Goal: Information Seeking & Learning: Compare options

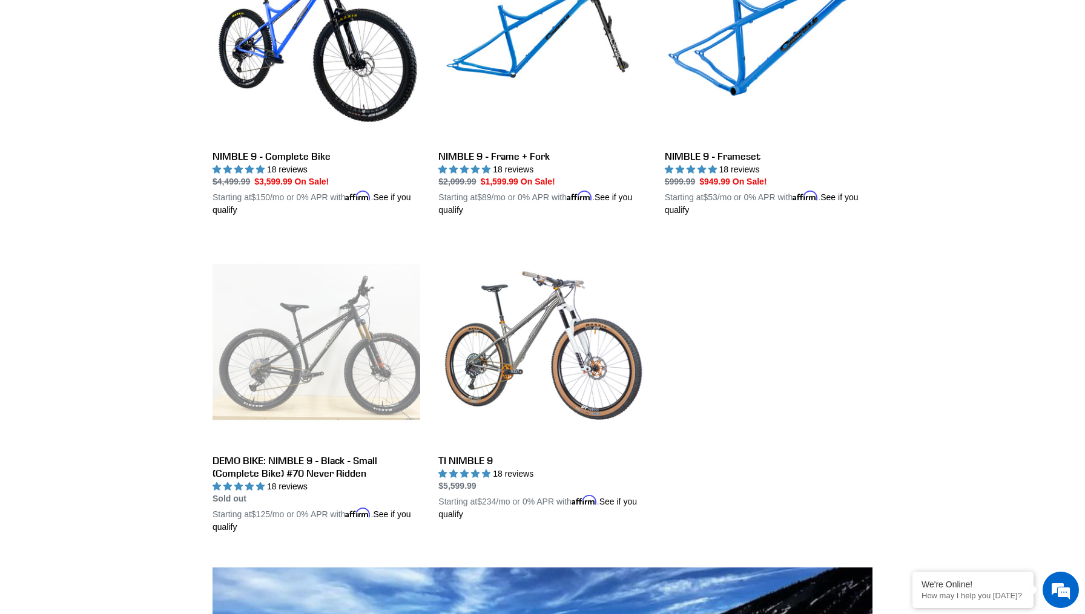
scroll to position [419, 0]
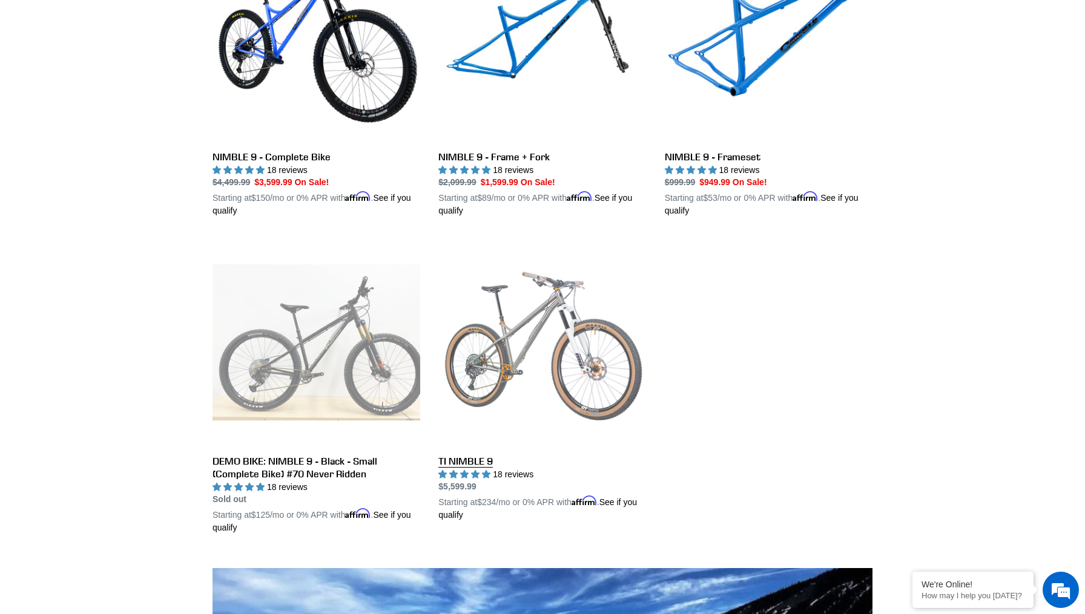
click at [549, 355] on link "TI NIMBLE 9" at bounding box center [542, 379] width 208 height 283
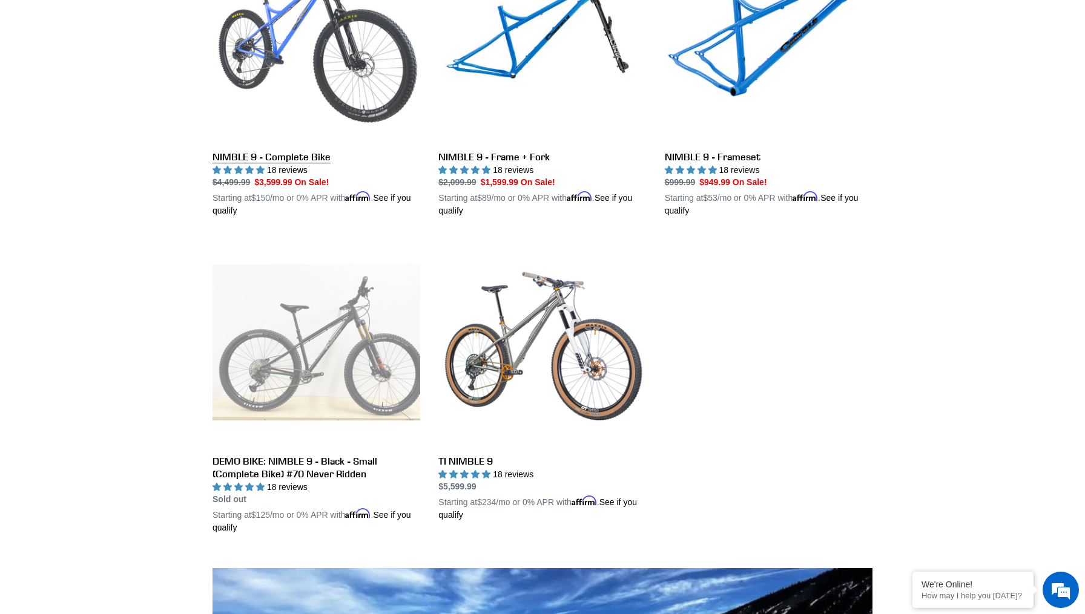
scroll to position [0, 0]
click at [301, 78] on link "NIMBLE 9 - Complete Bike" at bounding box center [316, 76] width 208 height 283
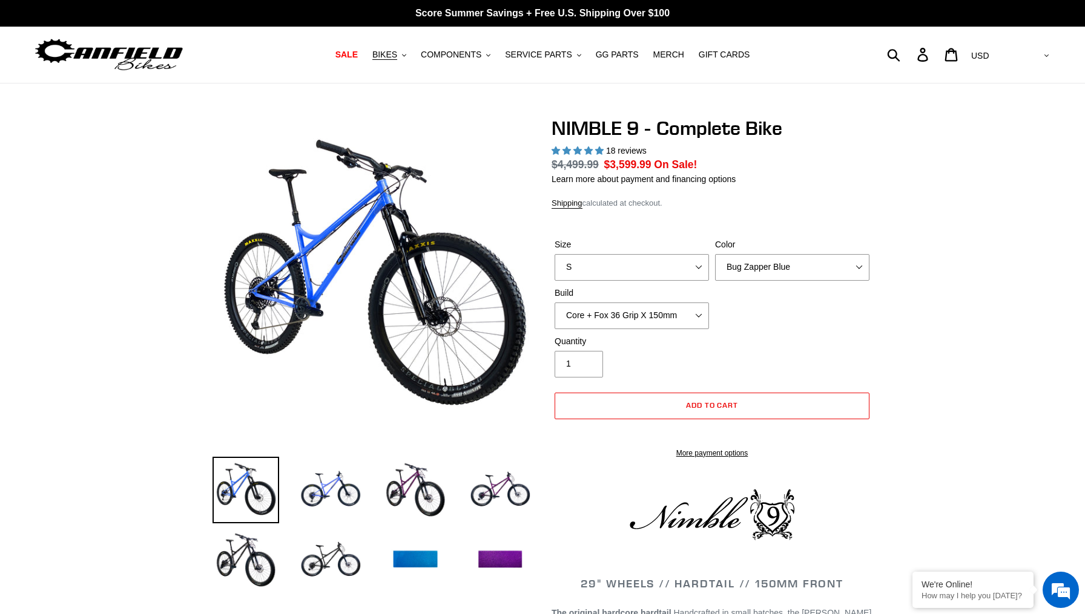
select select "highest-rating"
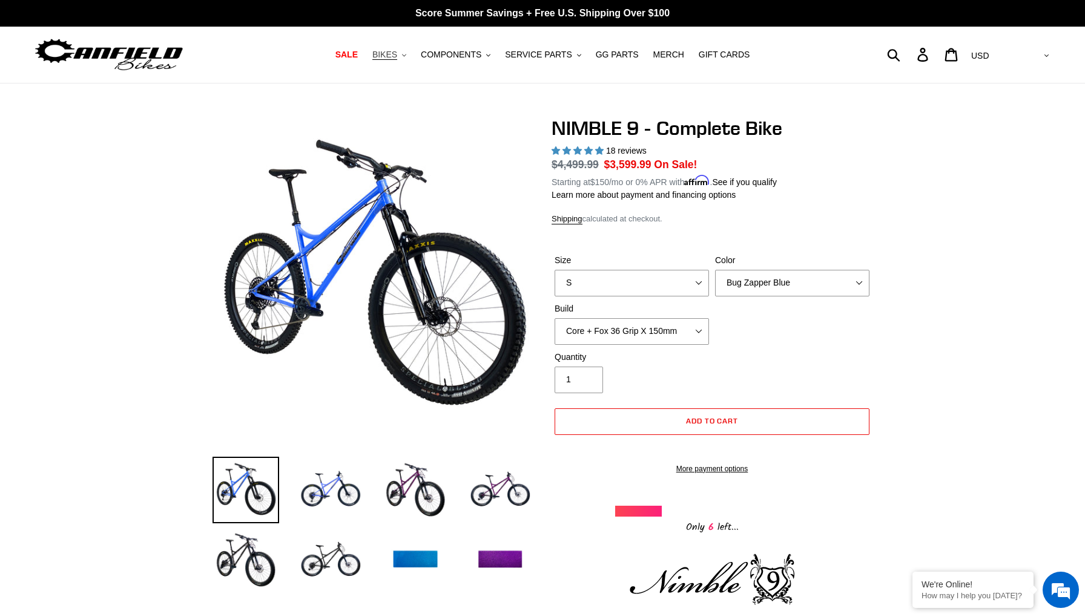
click at [396, 56] on span "BIKES" at bounding box center [384, 55] width 25 height 10
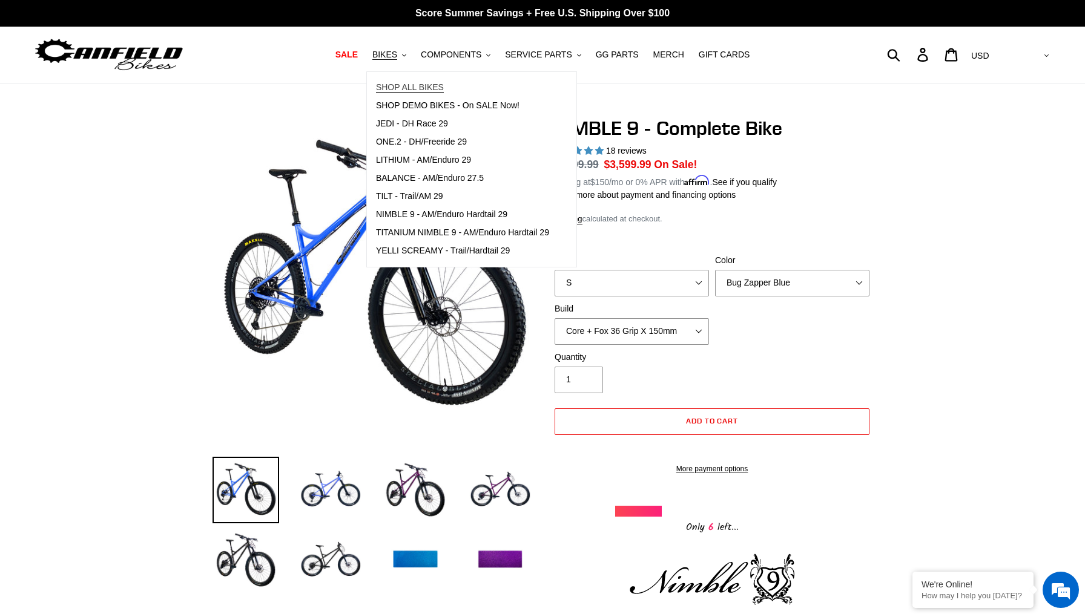
click at [404, 84] on span "SHOP ALL BIKES" at bounding box center [410, 87] width 68 height 10
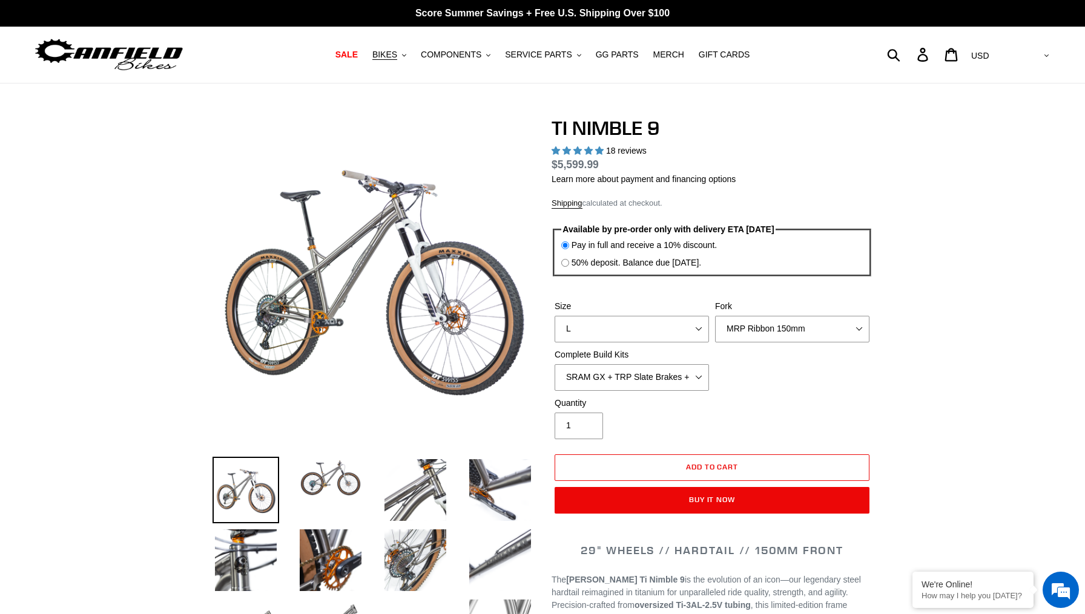
select select "highest-rating"
click at [562, 259] on input "50% deposit. Balance due 8/10/25." at bounding box center [565, 263] width 8 height 8
radio input "true"
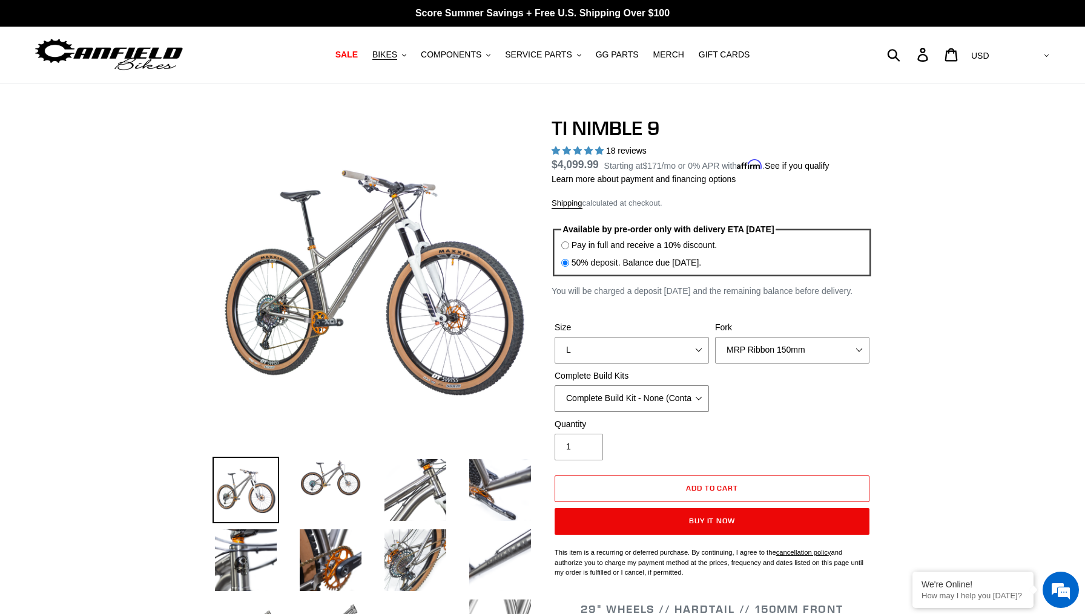
select select "SRAM GX + TRP Slate Brakes + Rotors + e13 LG-1 Wheels"
click at [779, 405] on div "Size S M L XL / XXL (Specify at checkout) Fork MRP Ribbon 150mm RockShox Lyrik …" at bounding box center [711, 369] width 321 height 97
select select "Fox Factory 36 150mm"
click at [860, 404] on div "Size S M L XL / XXL (Specify at checkout) Fork MRP Ribbon 150mm RockShox Lyrik …" at bounding box center [711, 369] width 321 height 97
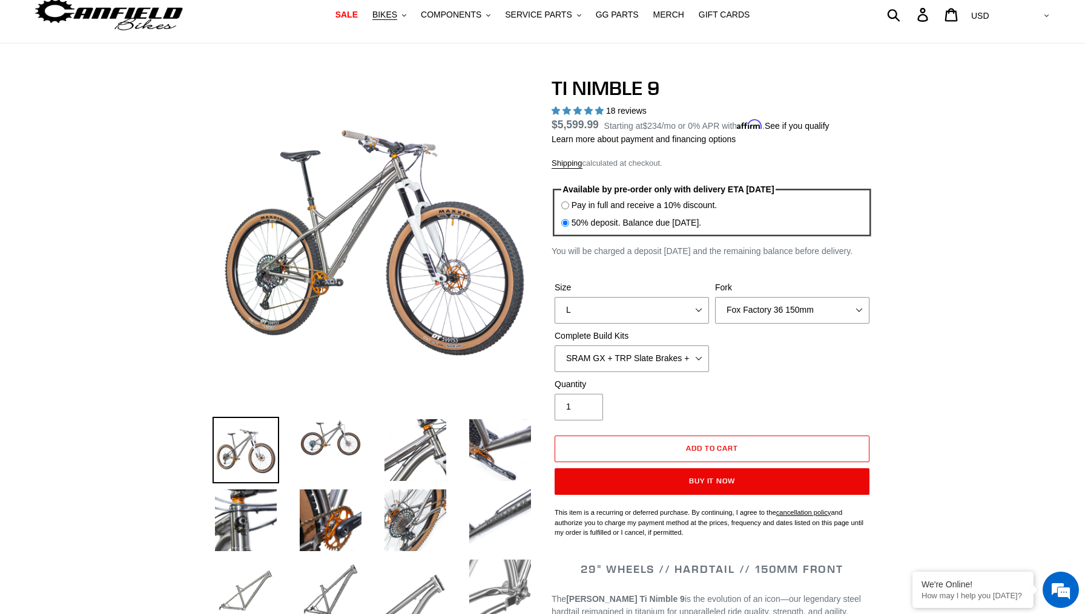
scroll to position [39, 0]
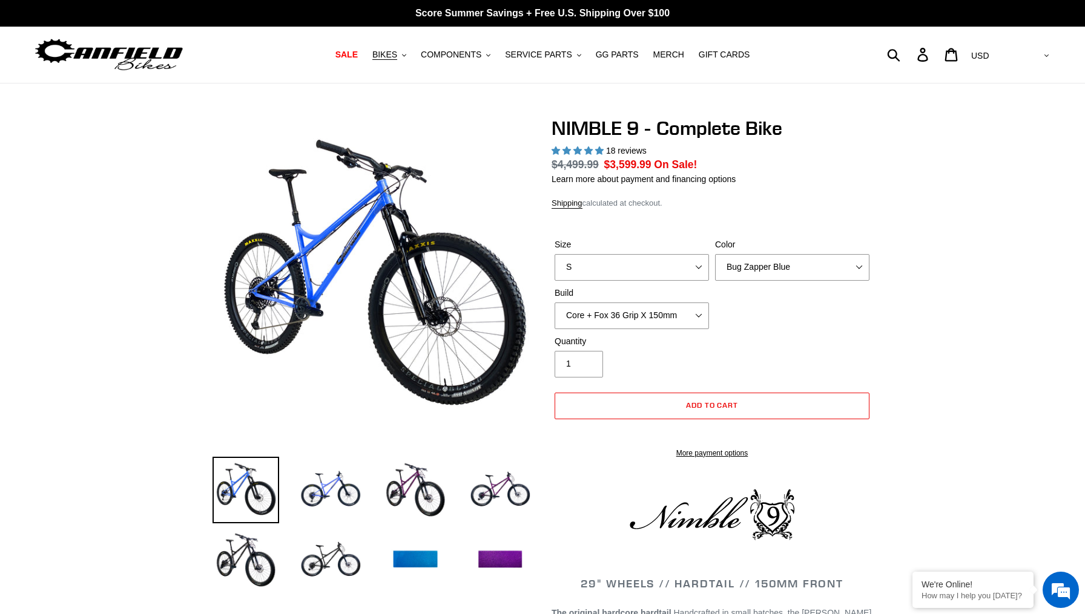
select select "highest-rating"
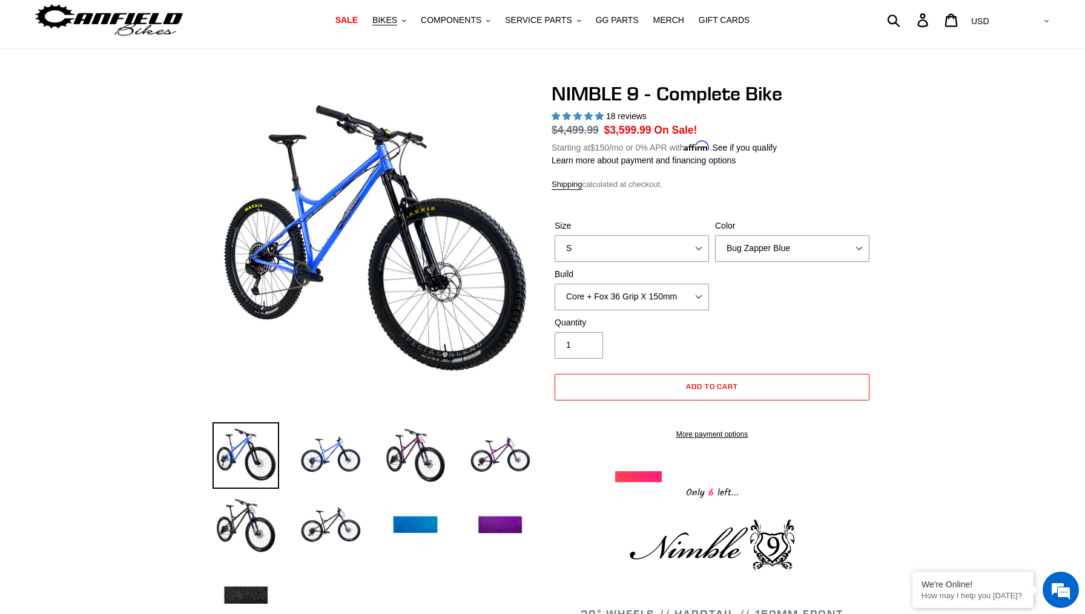
scroll to position [38, 0]
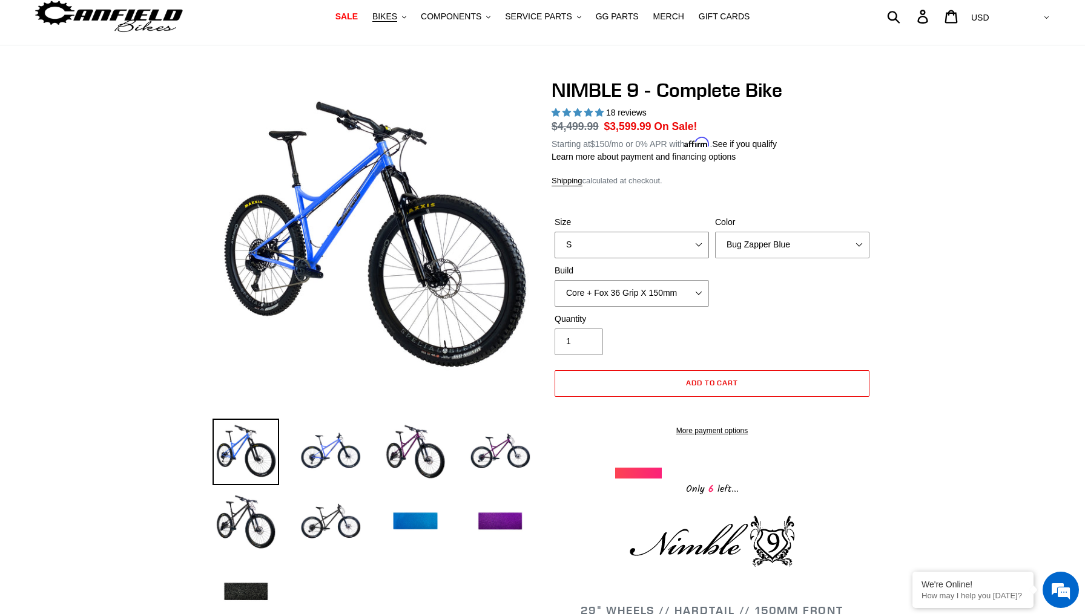
select select "L"
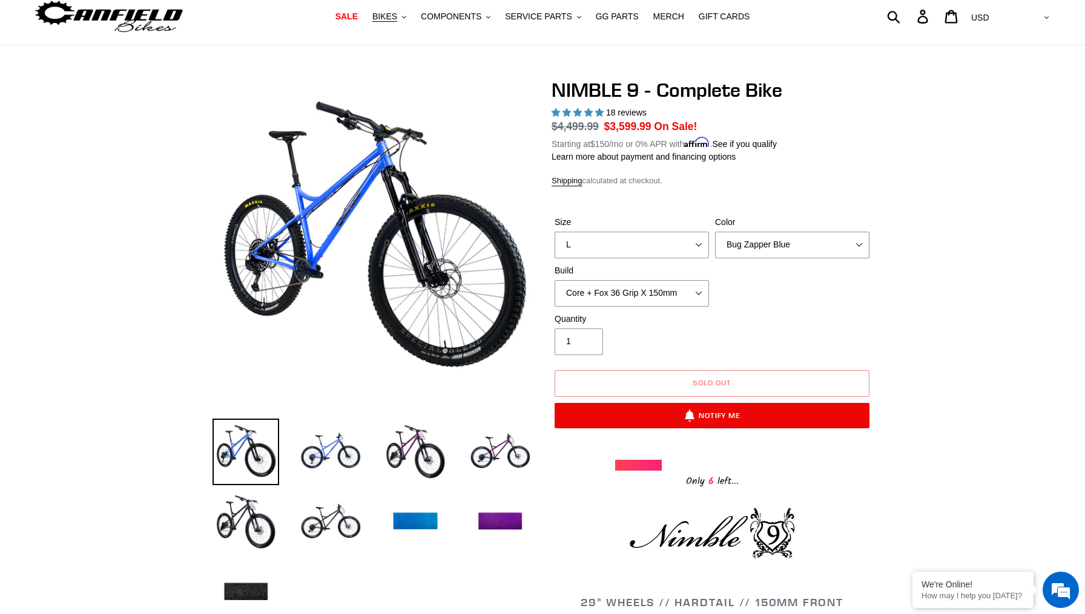
click at [772, 187] on div "NIMBLE 9 - Complete Bike 18 reviews Regular price $4,499.99 Sale price $3,599.9…" at bounding box center [711, 284] width 321 height 411
select select "Galaxy Black"
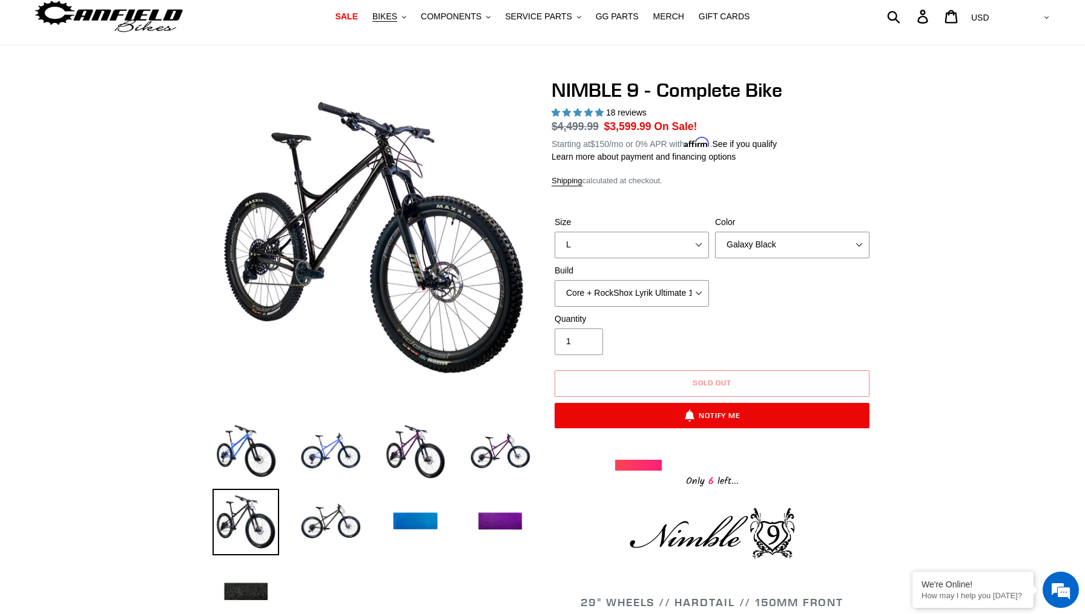
click at [758, 294] on div "Size S M L XL Color Bug Zapper Blue Purple Haze - Sold Out Galaxy Black Build C…" at bounding box center [711, 264] width 321 height 97
click at [762, 300] on div "Size S M L XL Color Bug Zapper Blue Purple Haze - Sold Out Galaxy Black Build C…" at bounding box center [711, 264] width 321 height 97
select select "Core + Fox 36 Grip X 150mm"
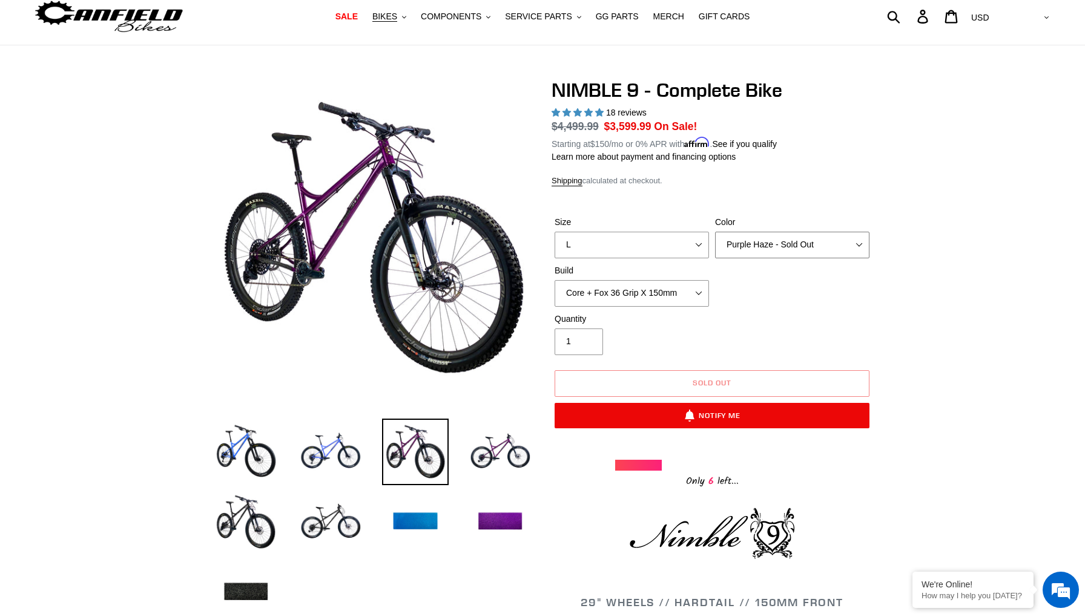
select select "Galaxy Black"
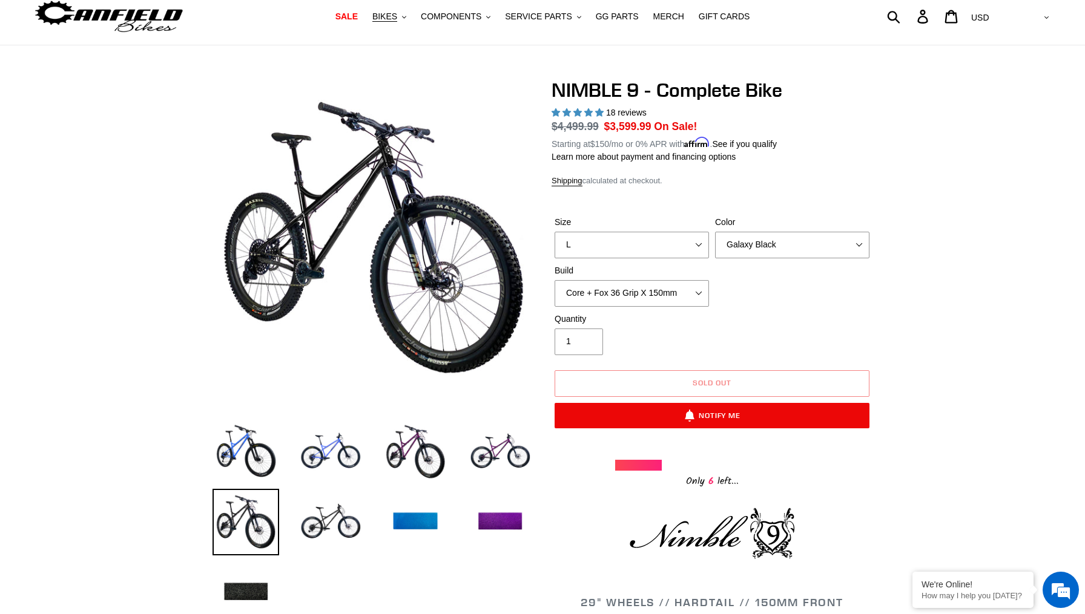
click at [766, 302] on div "Size S M L XL Color Bug Zapper Blue Purple Haze - Sold Out Galaxy Black Build C…" at bounding box center [711, 264] width 321 height 97
click at [333, 511] on img at bounding box center [330, 522] width 67 height 67
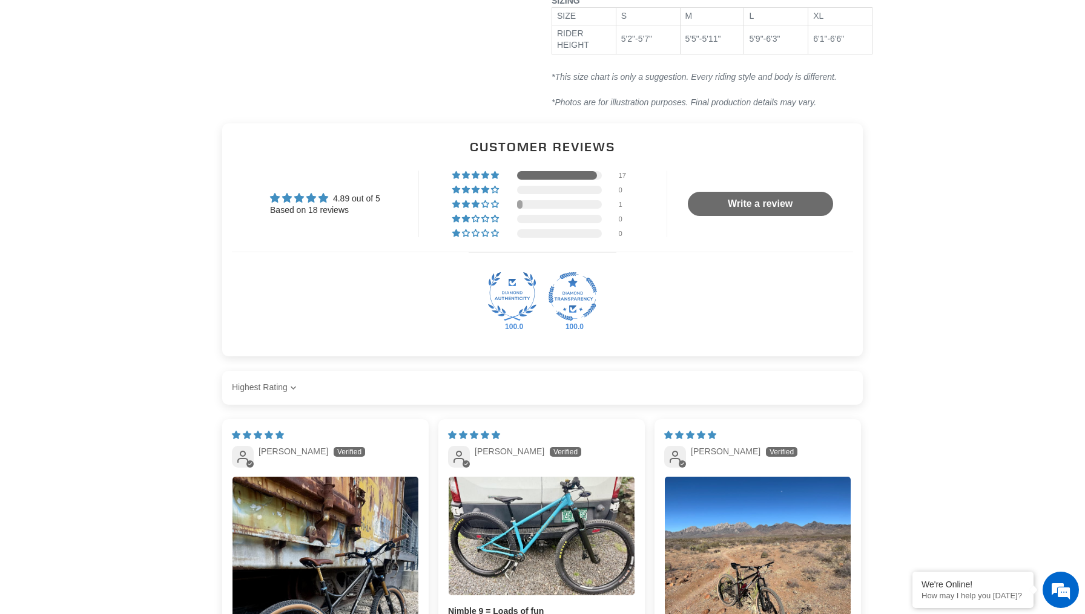
scroll to position [1917, 0]
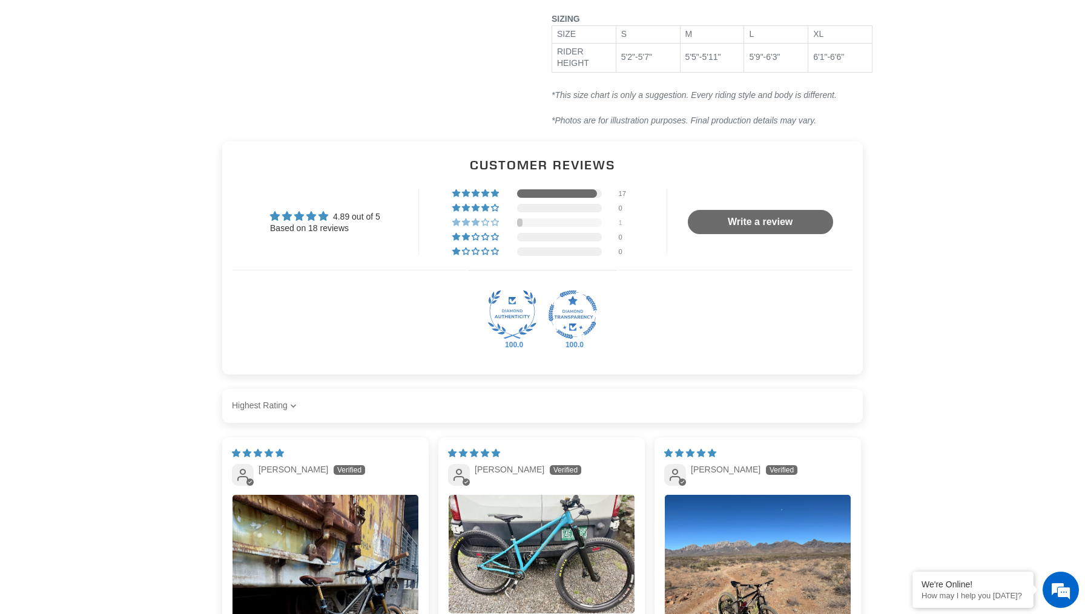
click at [543, 218] on div at bounding box center [559, 222] width 85 height 8
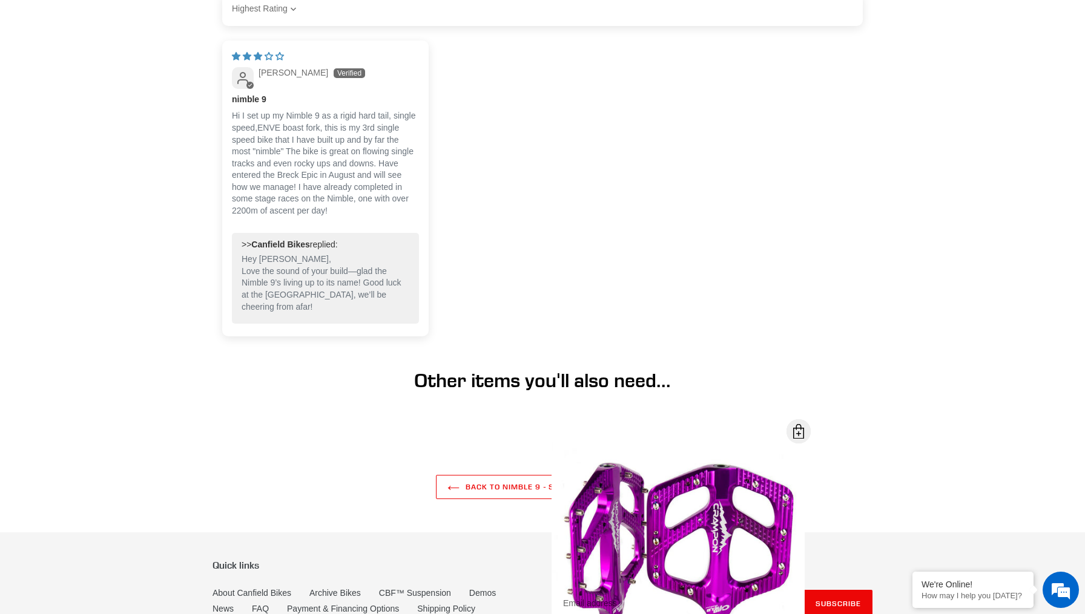
scroll to position [2335, 0]
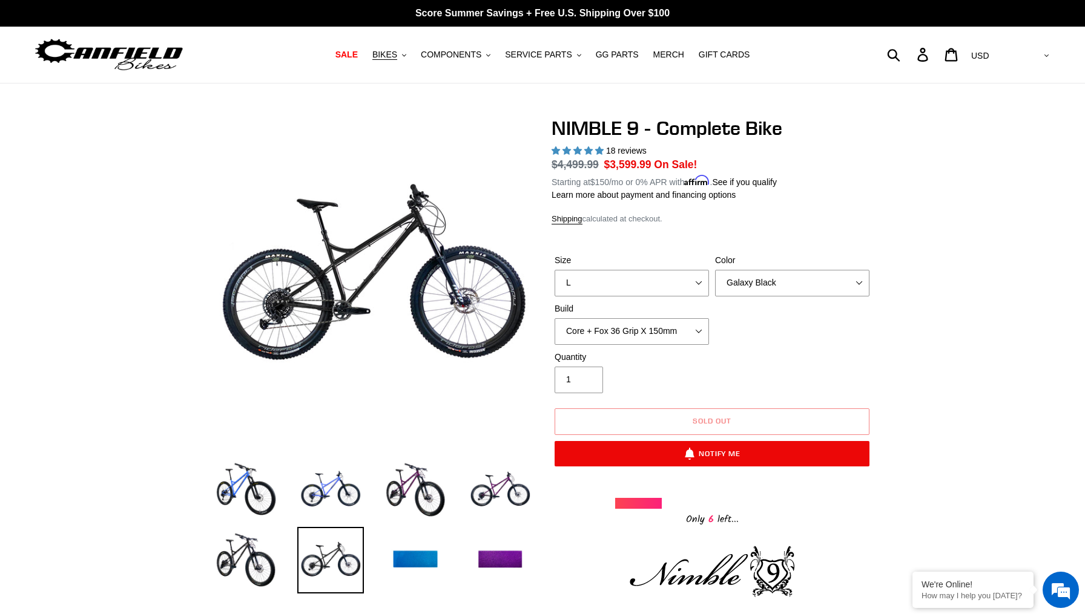
scroll to position [0, 0]
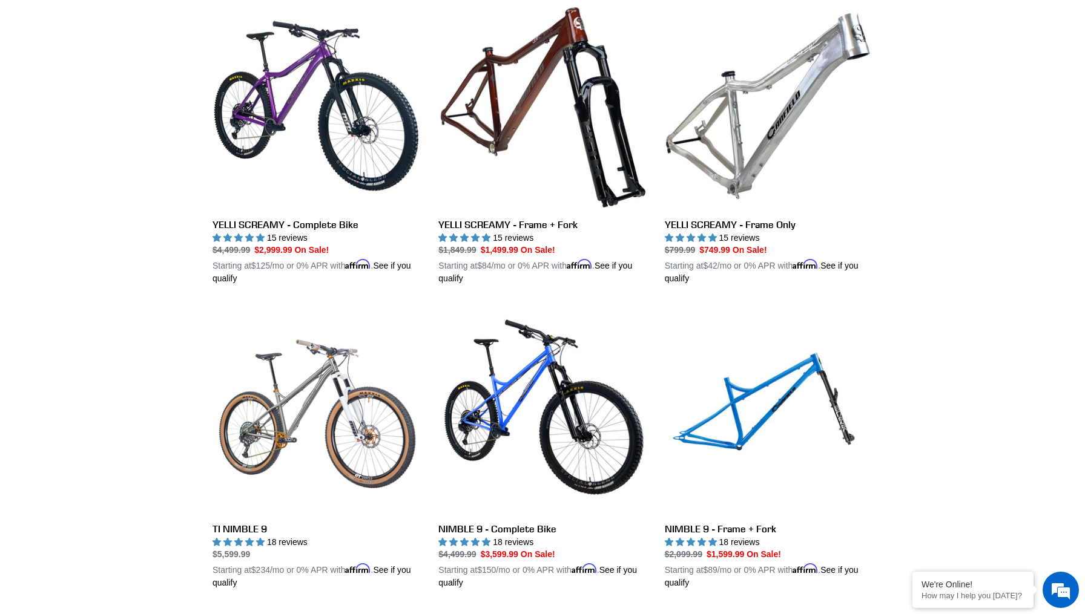
scroll to position [951, 0]
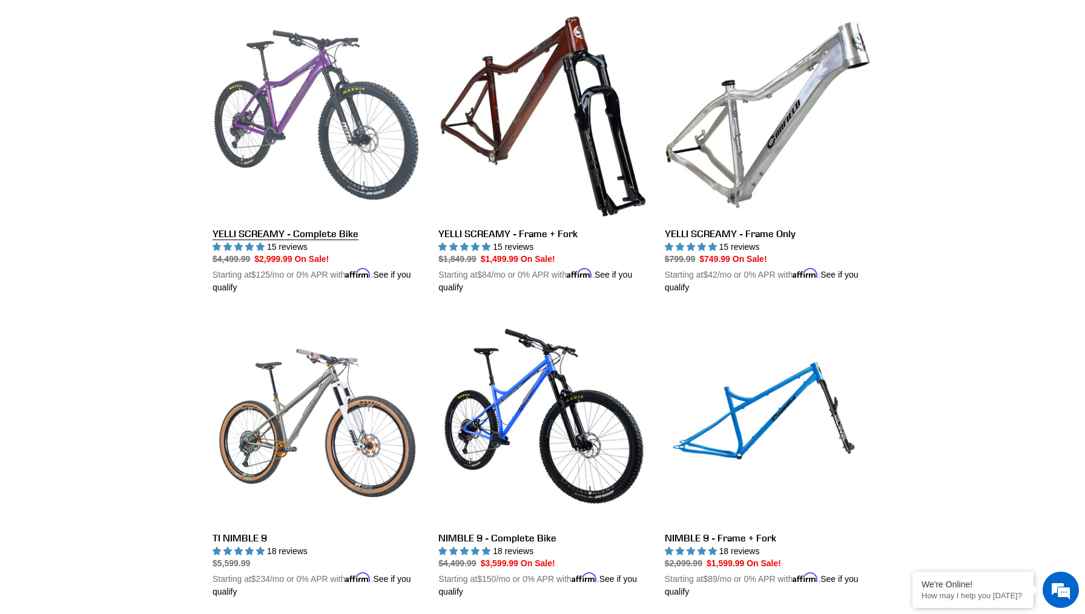
click at [323, 89] on link "YELLI SCREAMY - Complete Bike" at bounding box center [316, 152] width 208 height 283
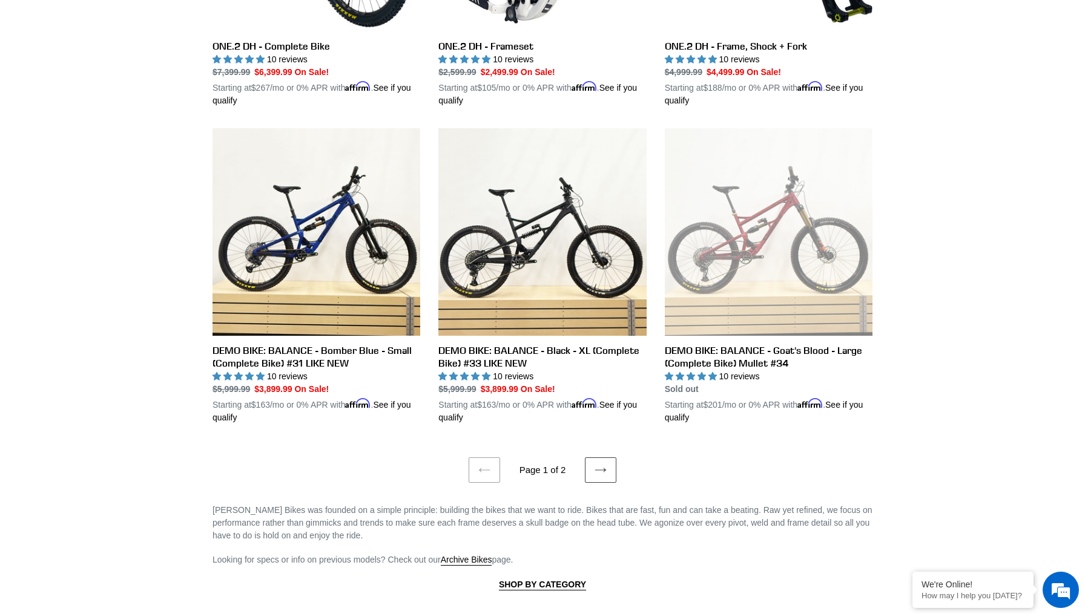
scroll to position [2355, 0]
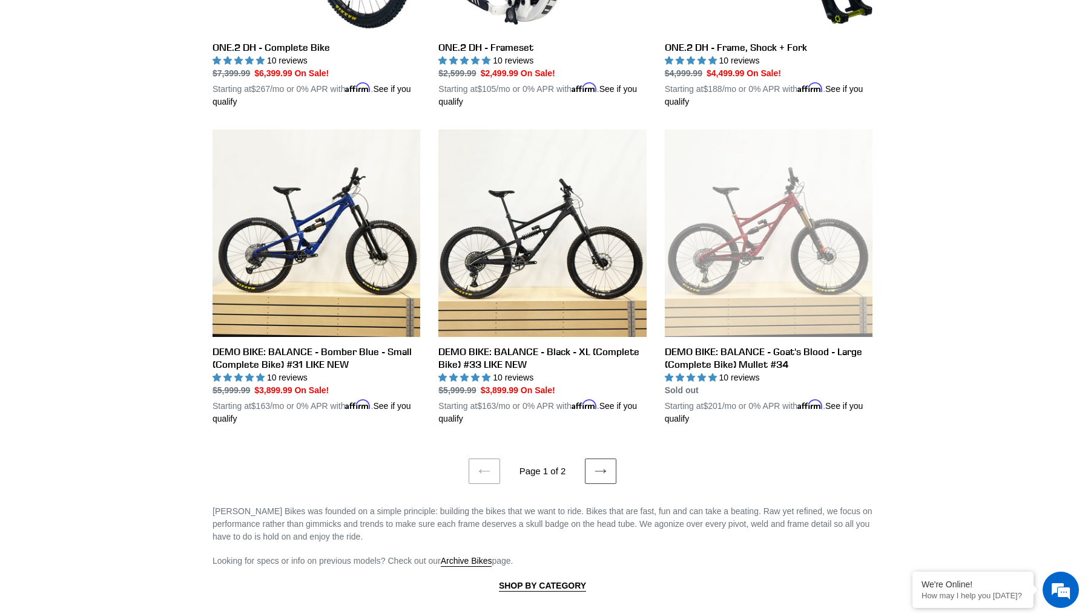
click at [606, 465] on link "Next page" at bounding box center [600, 471] width 31 height 25
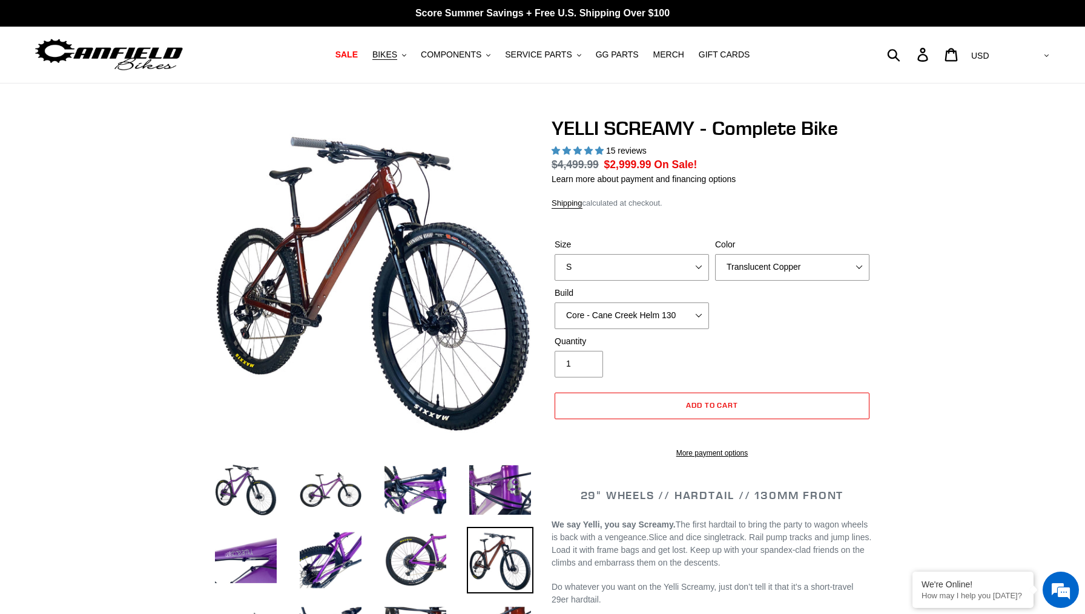
select select "highest-rating"
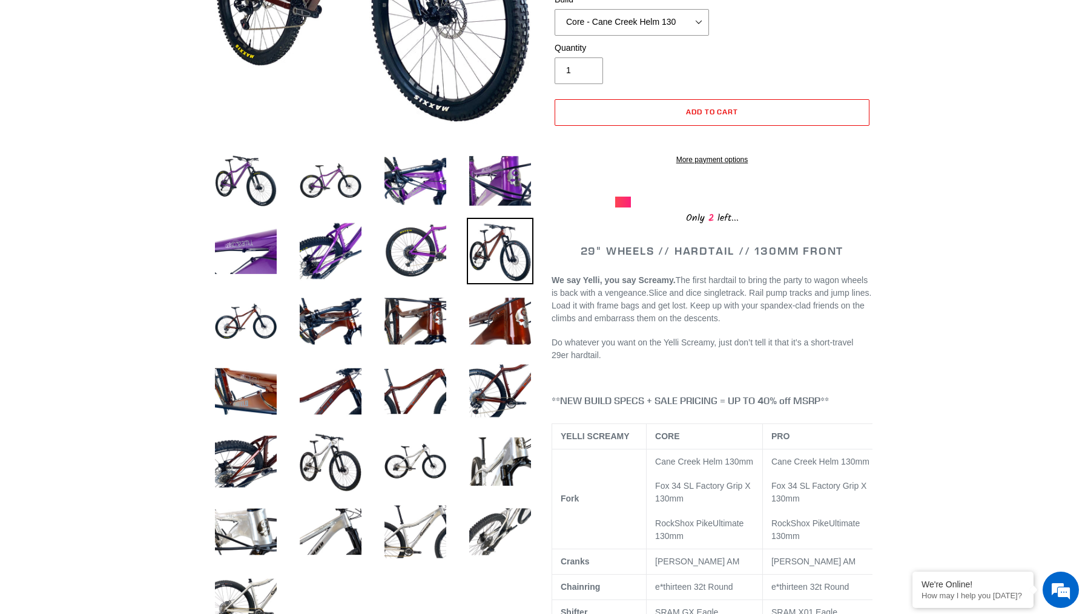
scroll to position [309, 0]
click at [410, 460] on img at bounding box center [415, 461] width 67 height 67
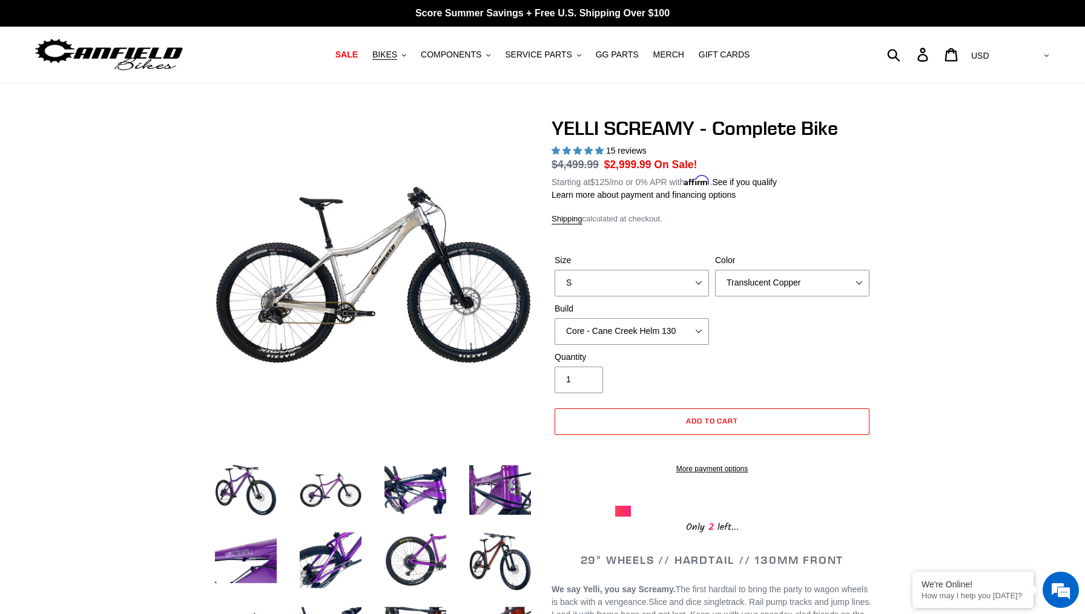
scroll to position [0, 0]
select select "L"
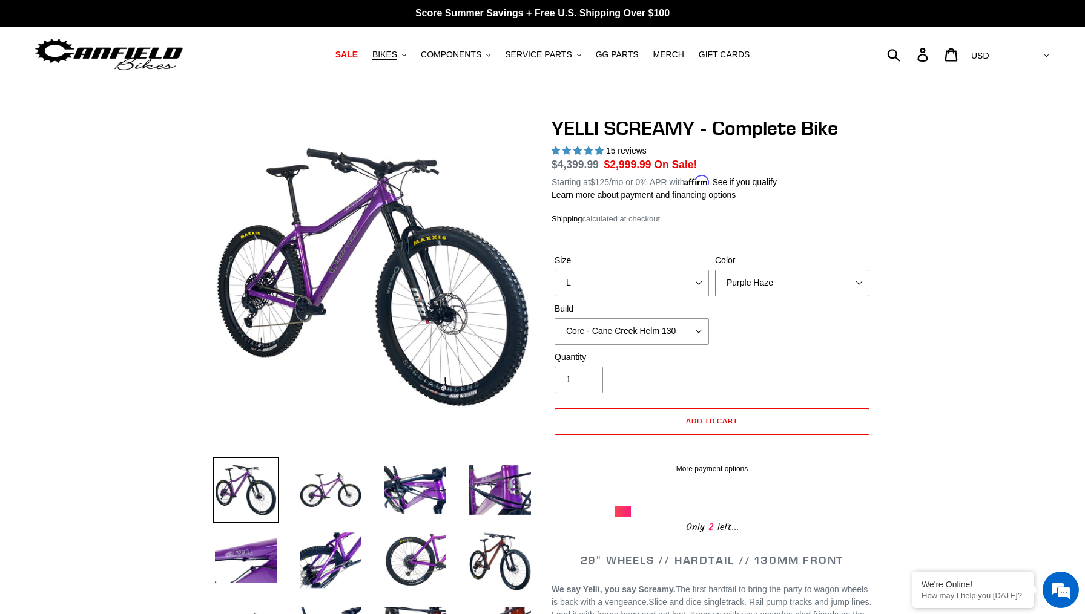
select select "Raw"
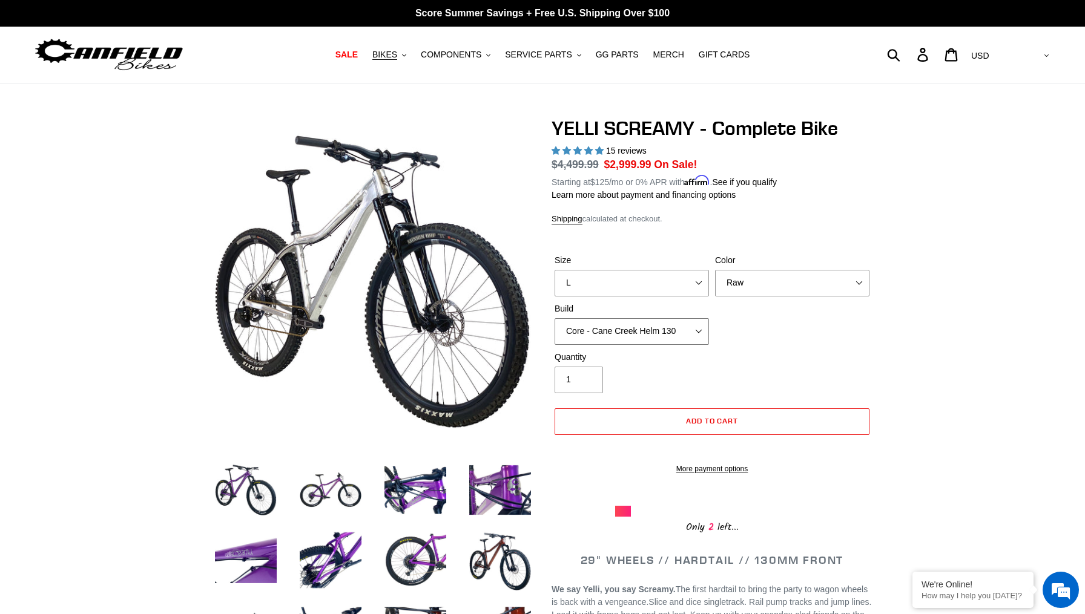
select select "Core - Fox 34 SL Factory Grip X 130"
select select "Translucent Copper"
click at [500, 558] on img at bounding box center [500, 560] width 67 height 67
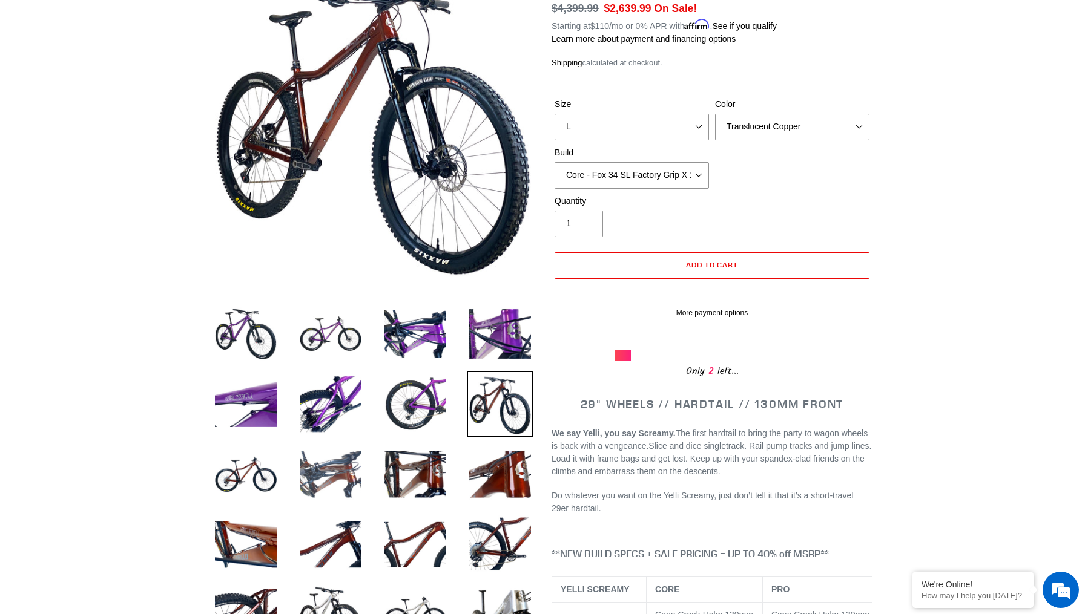
scroll to position [168, 0]
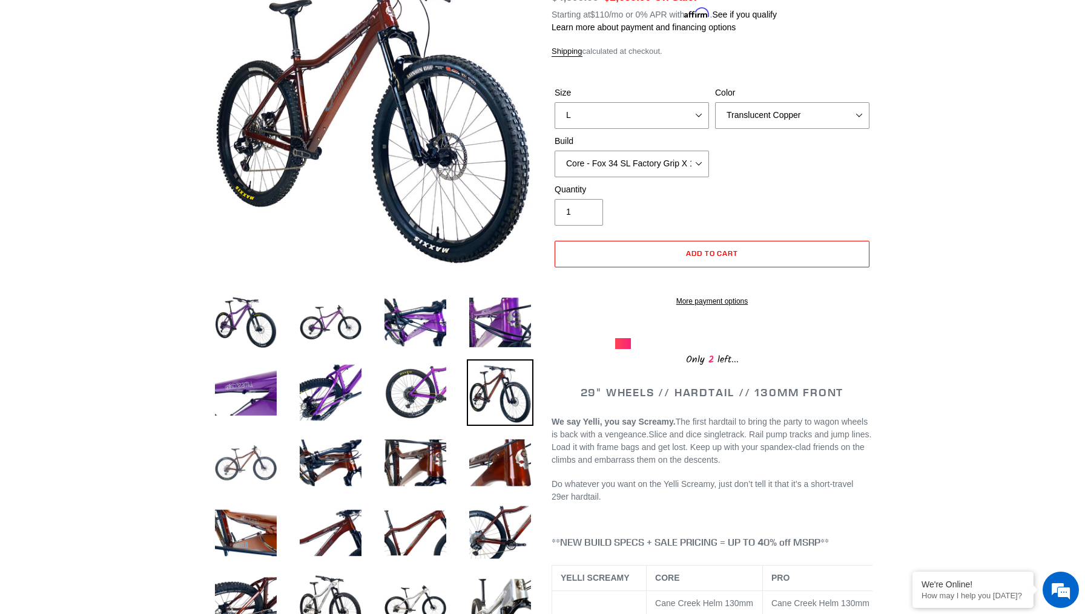
click at [255, 474] on img at bounding box center [245, 463] width 67 height 67
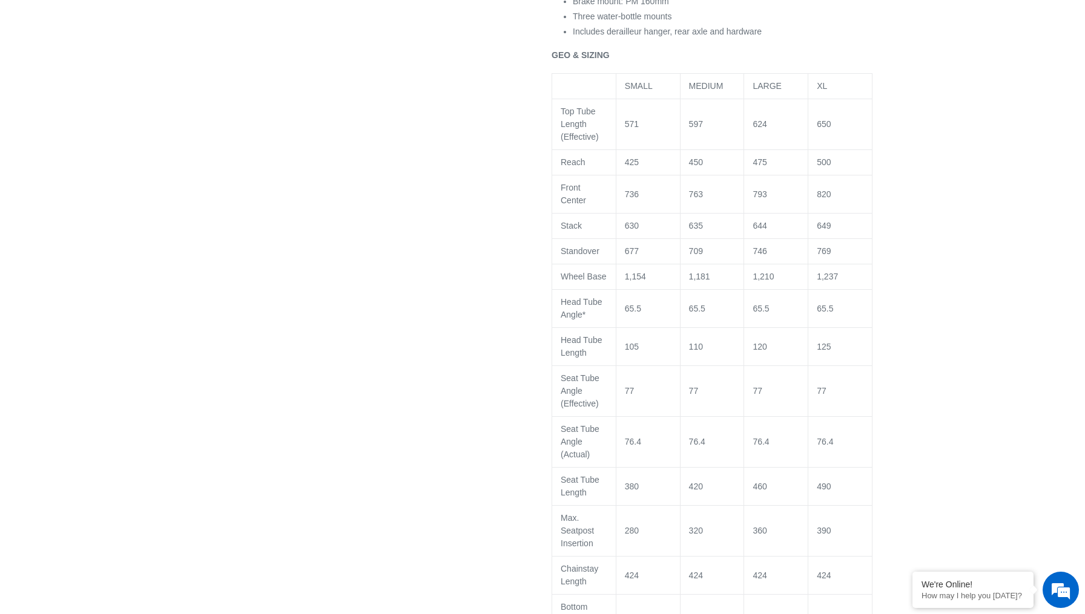
scroll to position [1558, 0]
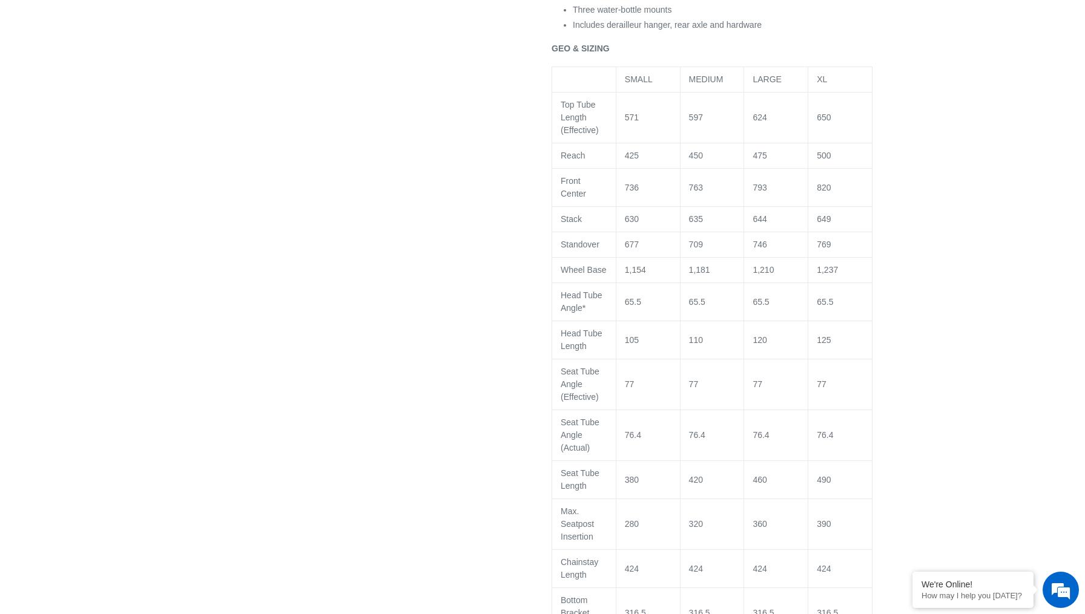
click at [764, 275] on span "1,210" at bounding box center [762, 270] width 21 height 10
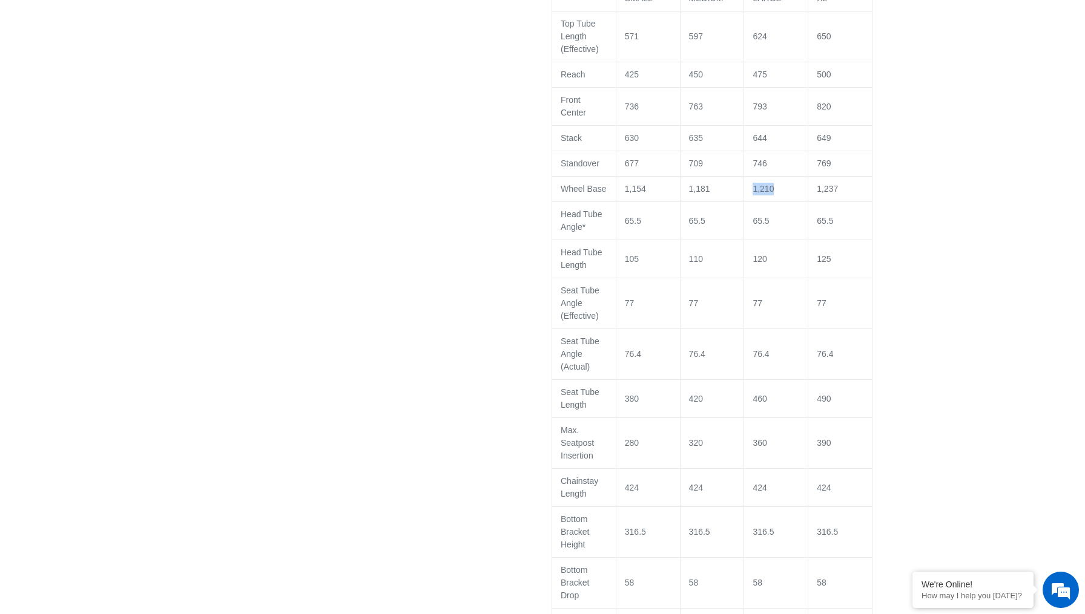
scroll to position [1635, 0]
click at [765, 283] on td "120" at bounding box center [776, 264] width 64 height 38
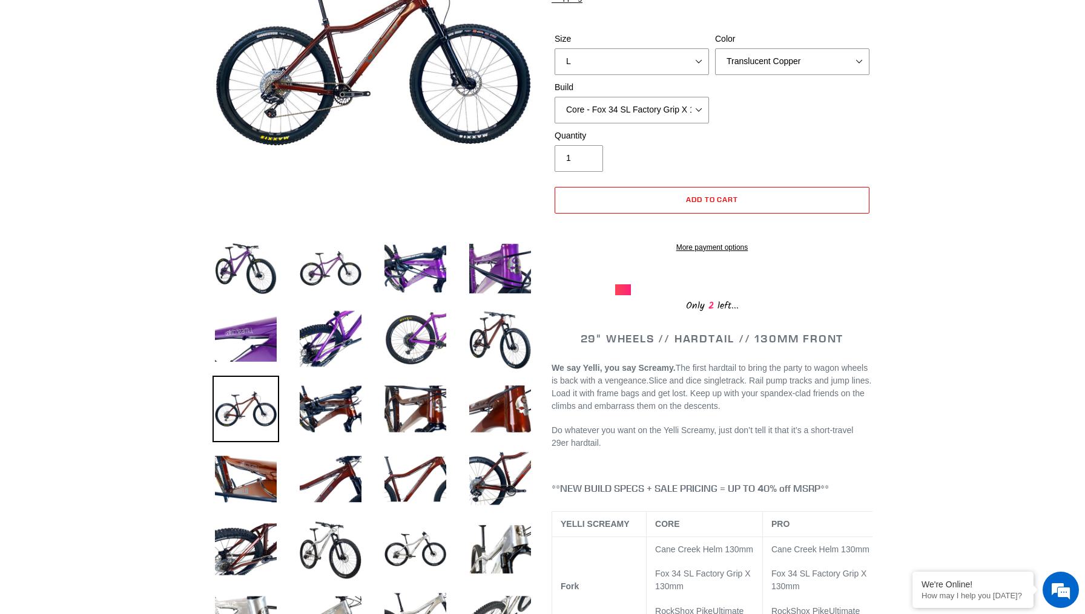
scroll to position [222, 0]
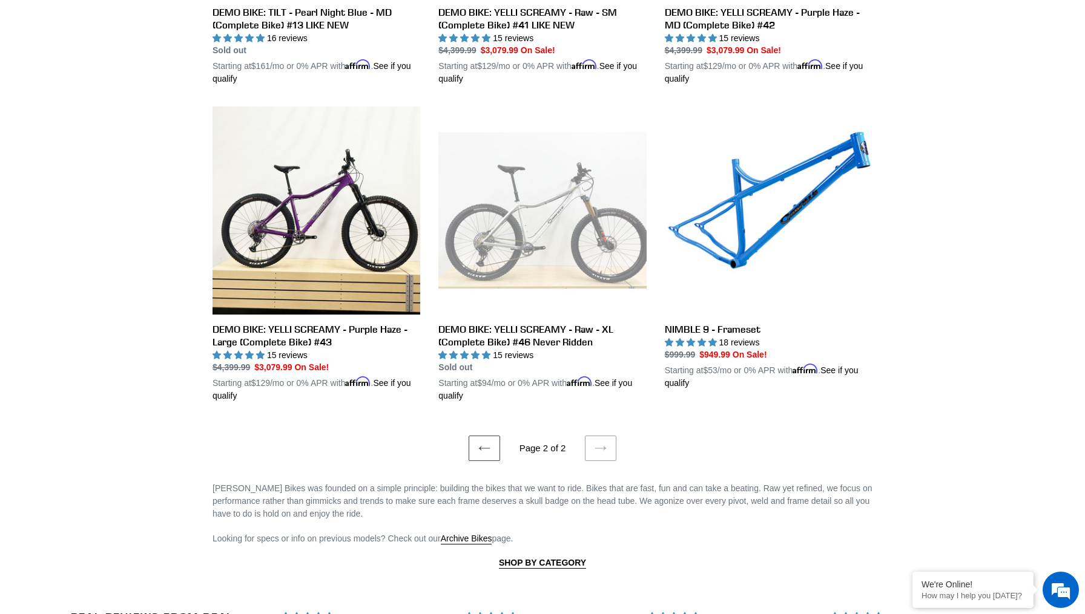
scroll to position [1198, 0]
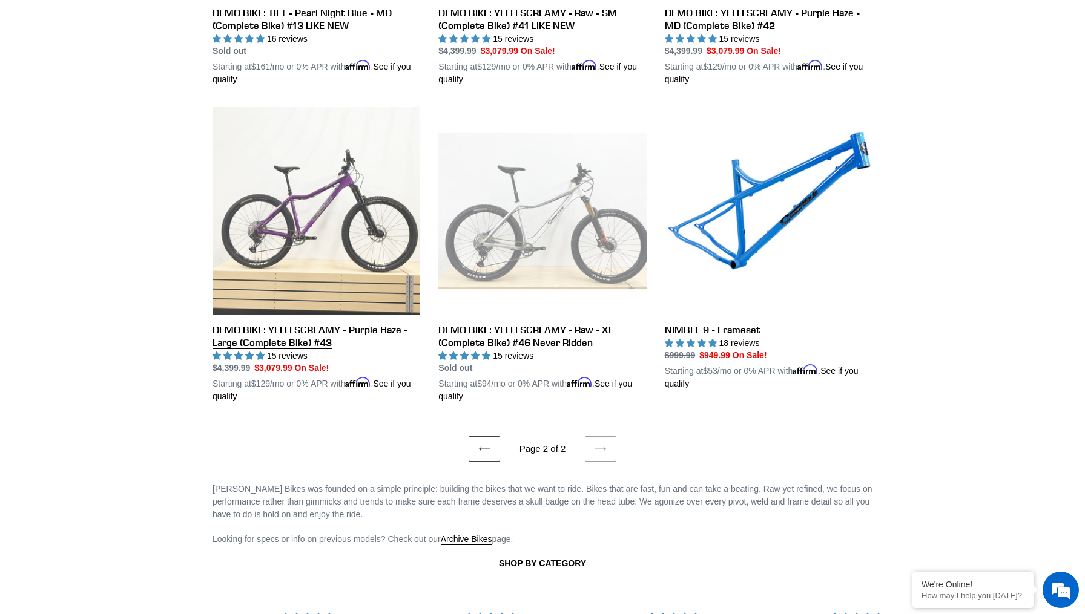
click at [306, 225] on link "DEMO BIKE: YELLI SCREAMY - Purple Haze - Large (Complete Bike) #43" at bounding box center [316, 255] width 208 height 296
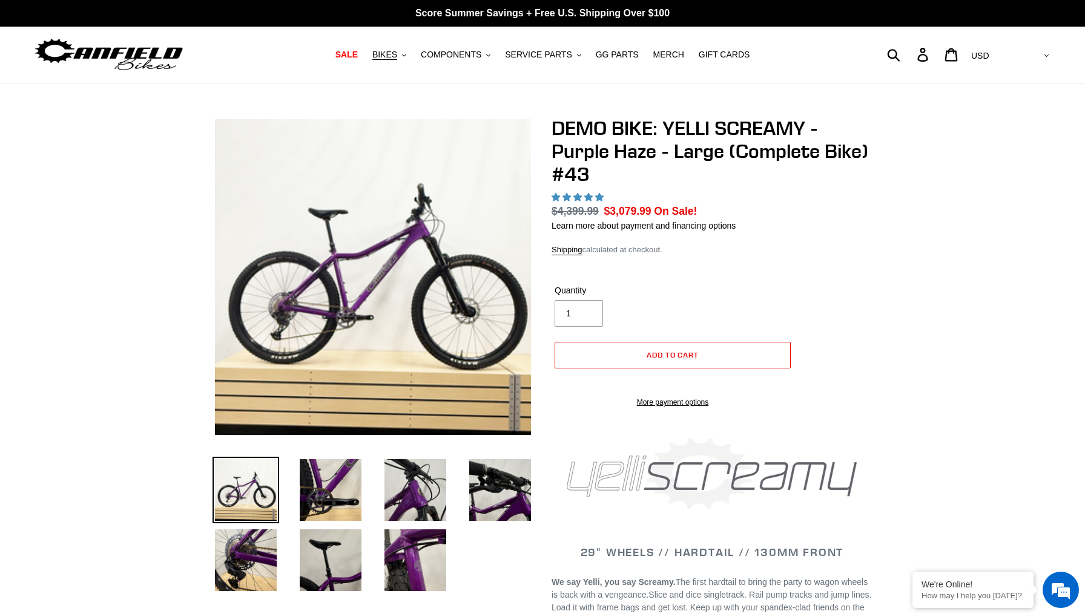
select select "highest-rating"
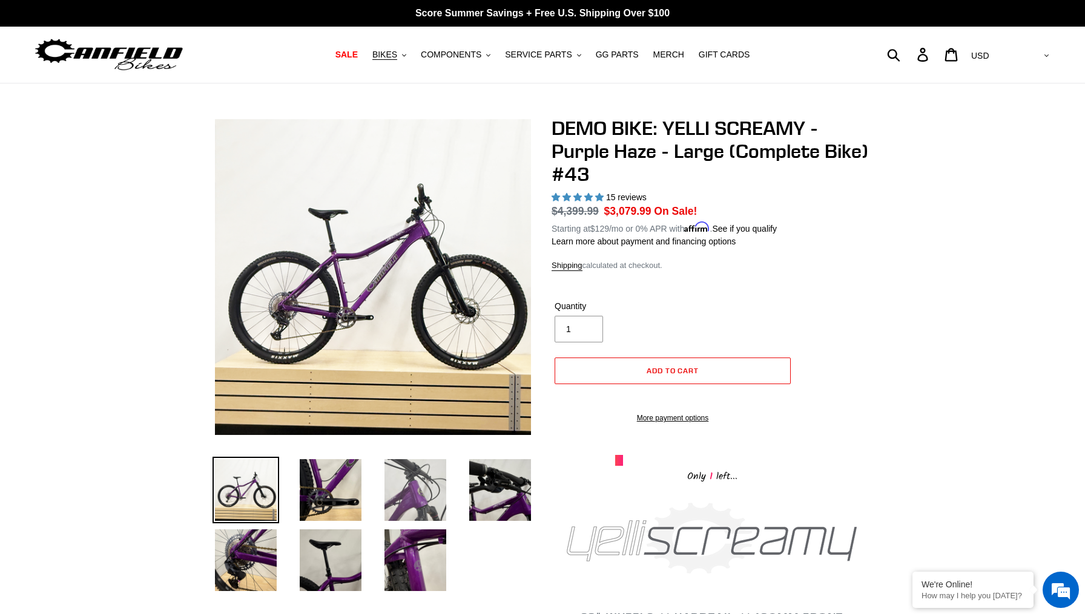
click at [398, 499] on img at bounding box center [415, 490] width 67 height 67
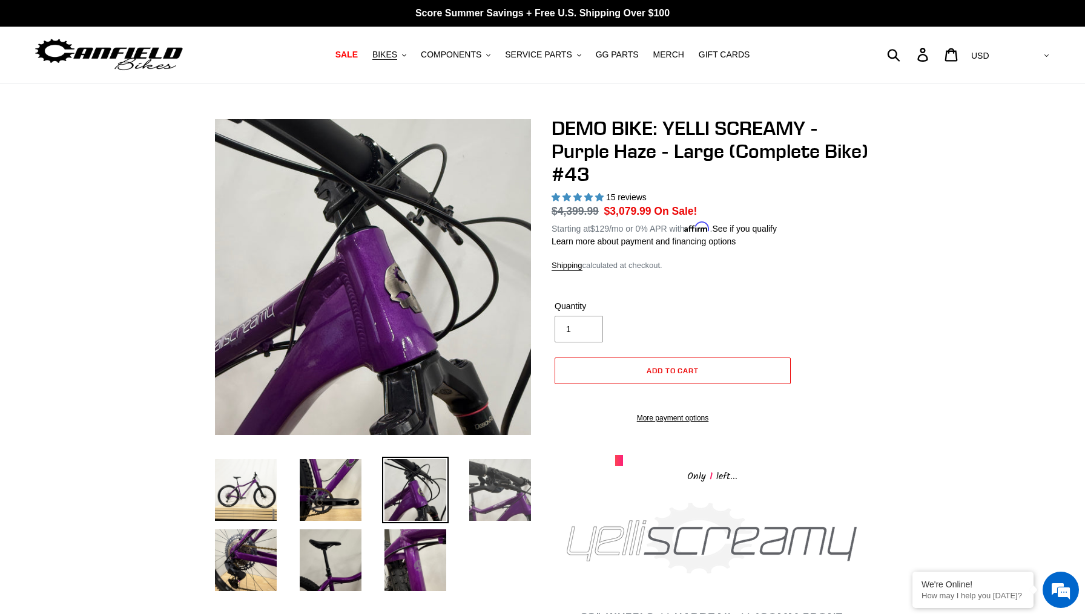
click at [501, 495] on img at bounding box center [500, 490] width 67 height 67
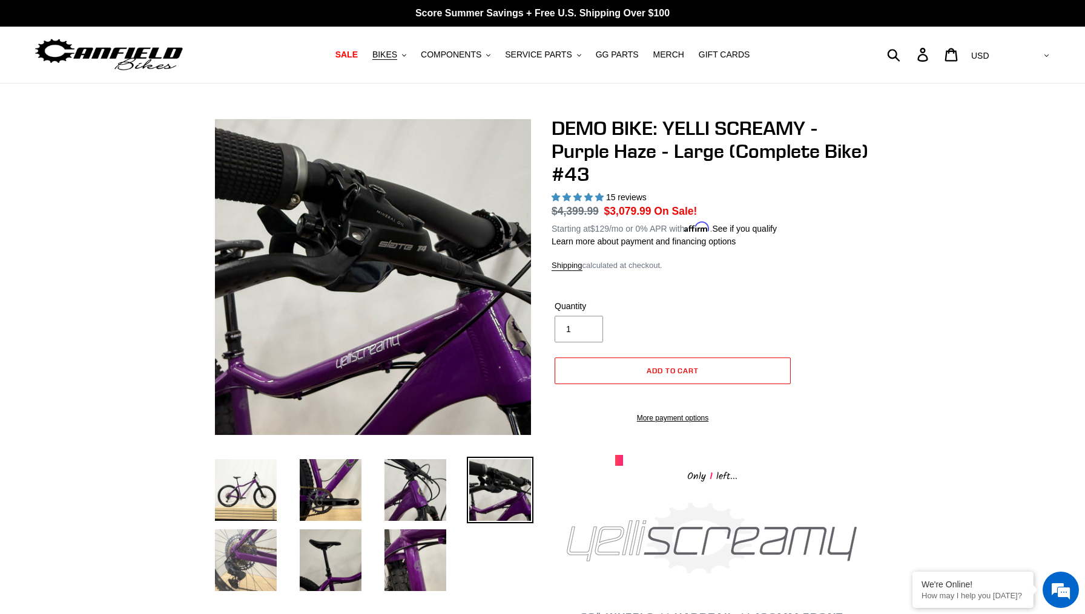
click at [267, 573] on img at bounding box center [245, 560] width 67 height 67
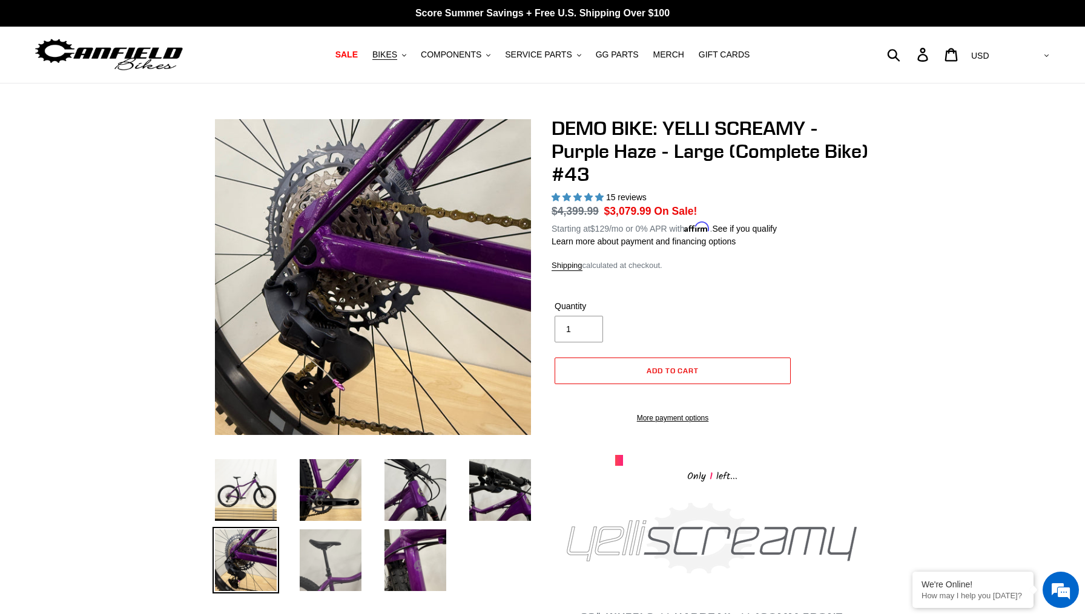
click at [326, 563] on img at bounding box center [330, 560] width 67 height 67
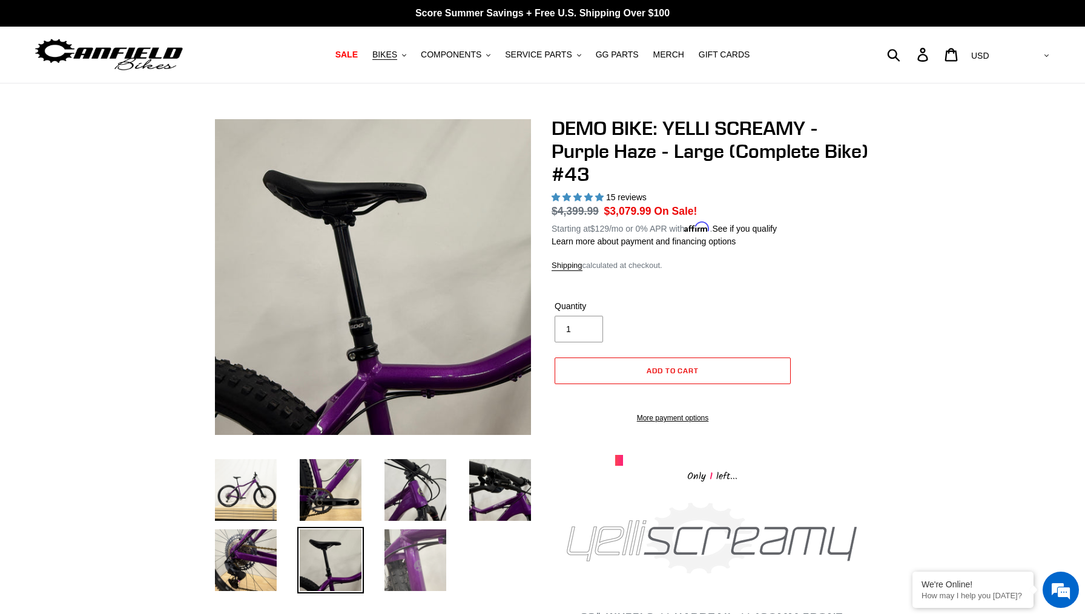
click at [410, 558] on img at bounding box center [415, 560] width 67 height 67
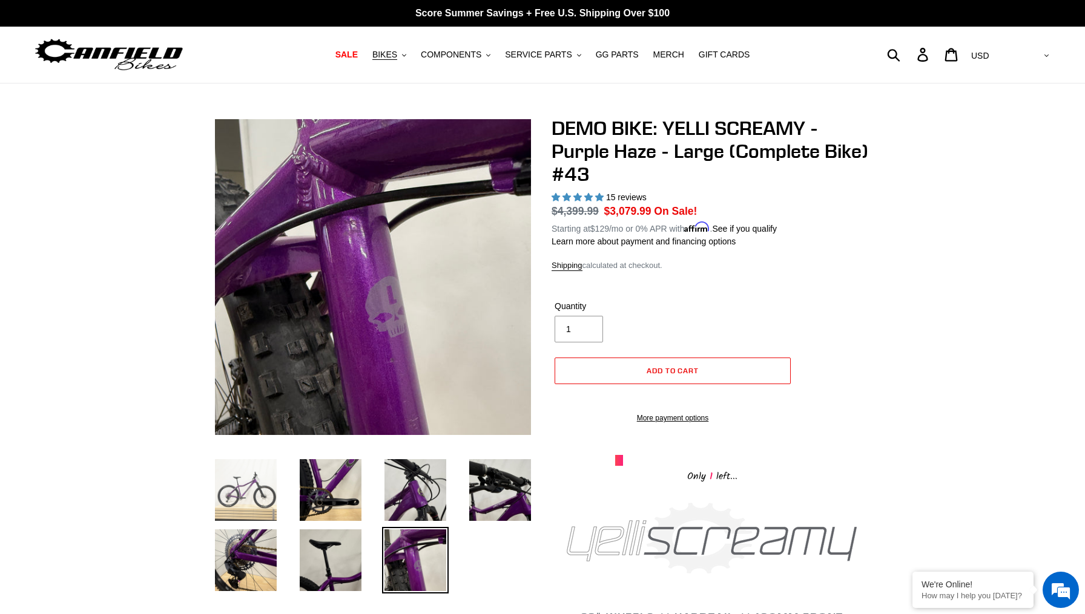
click at [254, 496] on img at bounding box center [245, 490] width 67 height 67
